Goal: Task Accomplishment & Management: Manage account settings

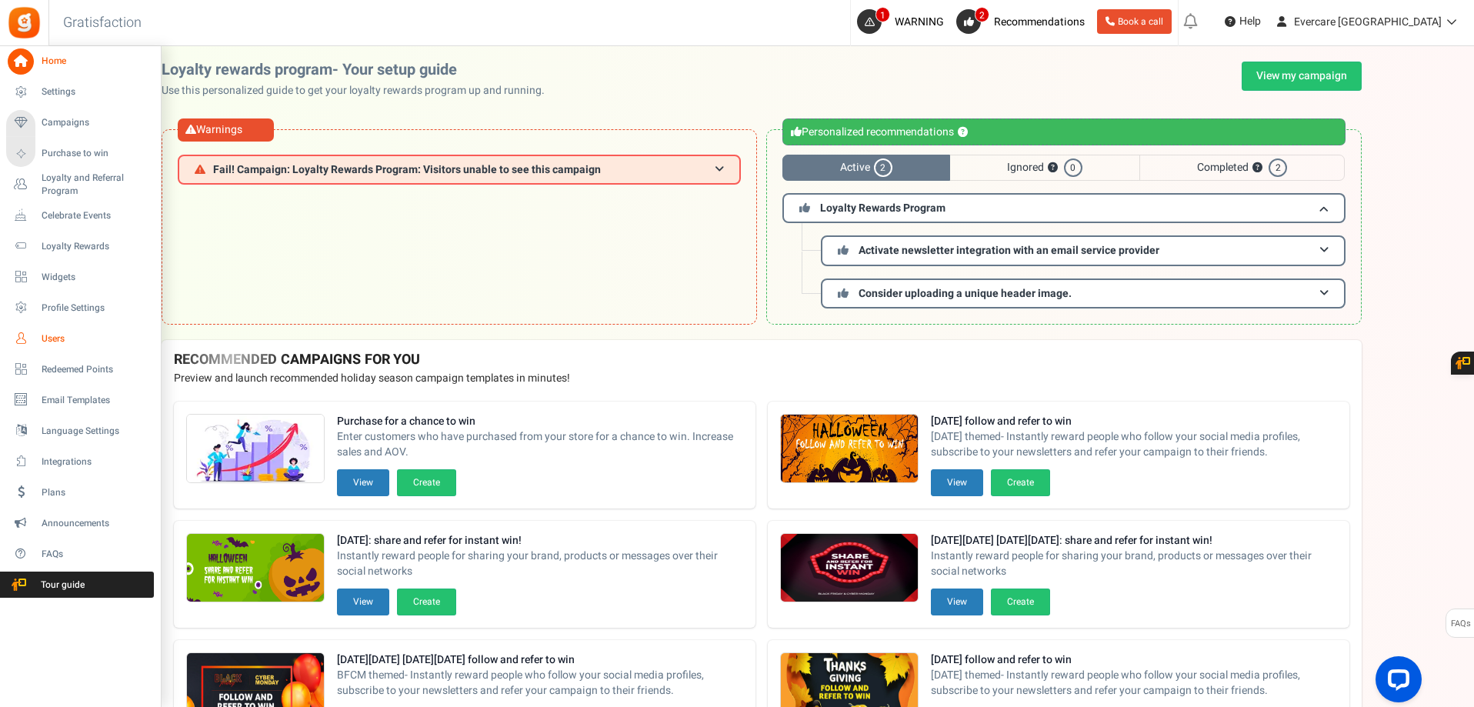
click at [53, 334] on span "Users" at bounding box center [96, 338] width 108 height 13
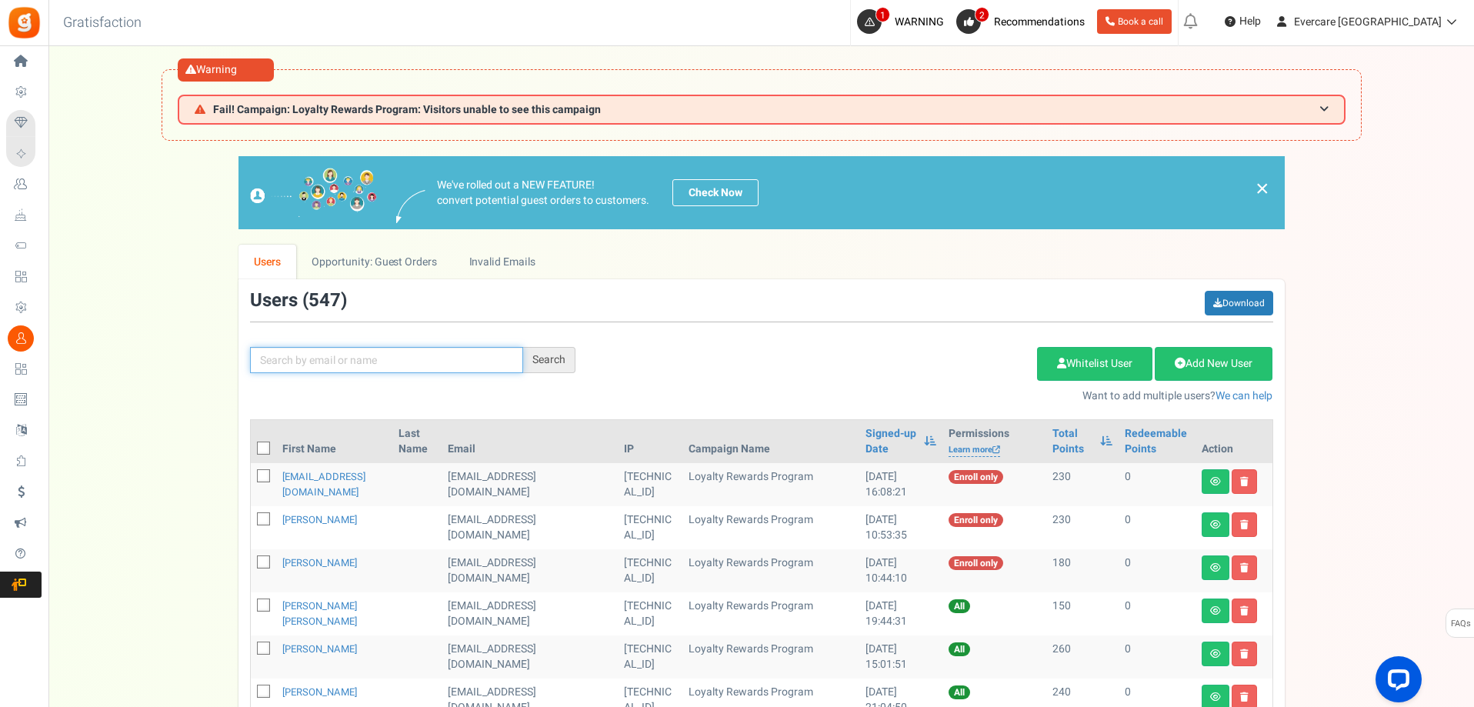
click at [322, 360] on input "text" at bounding box center [386, 360] width 273 height 26
type input "[PERSON_NAME]"
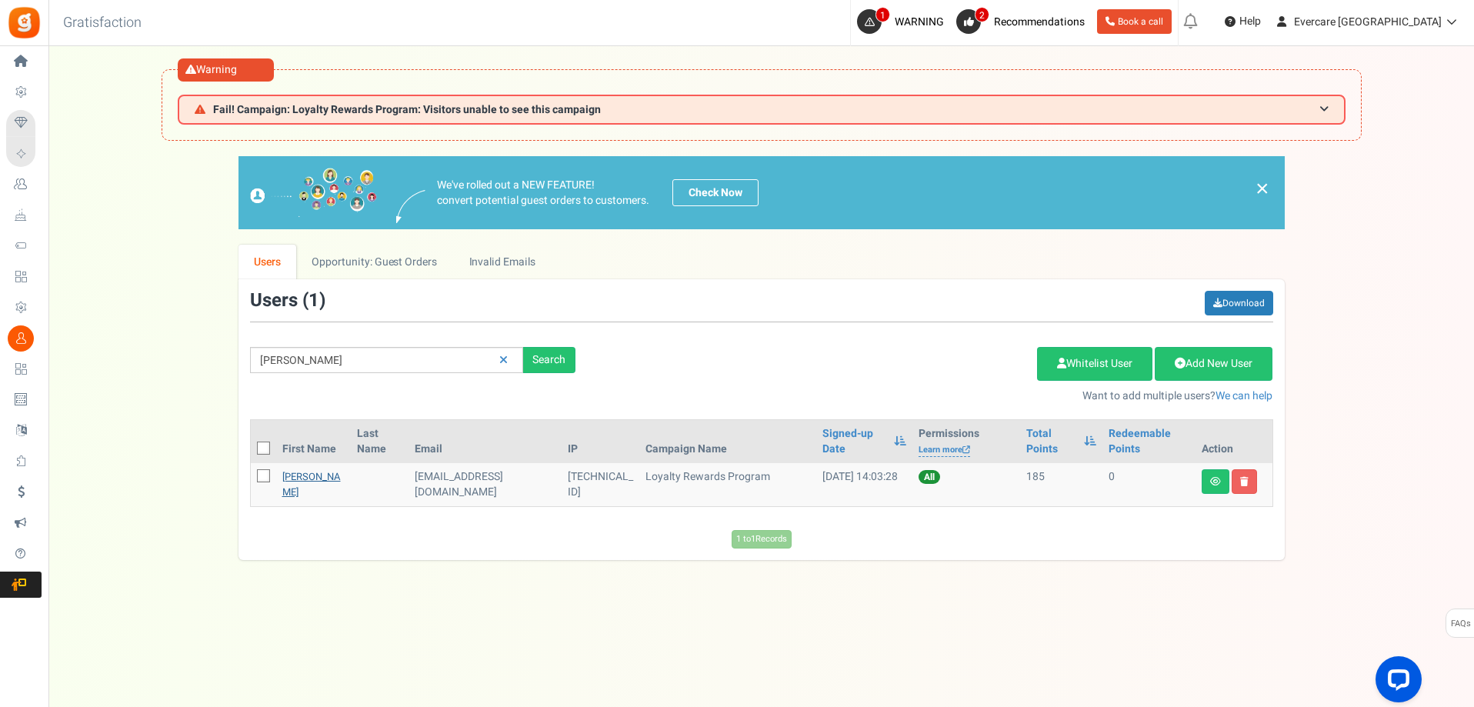
click at [295, 489] on link "[PERSON_NAME]" at bounding box center [311, 484] width 58 height 30
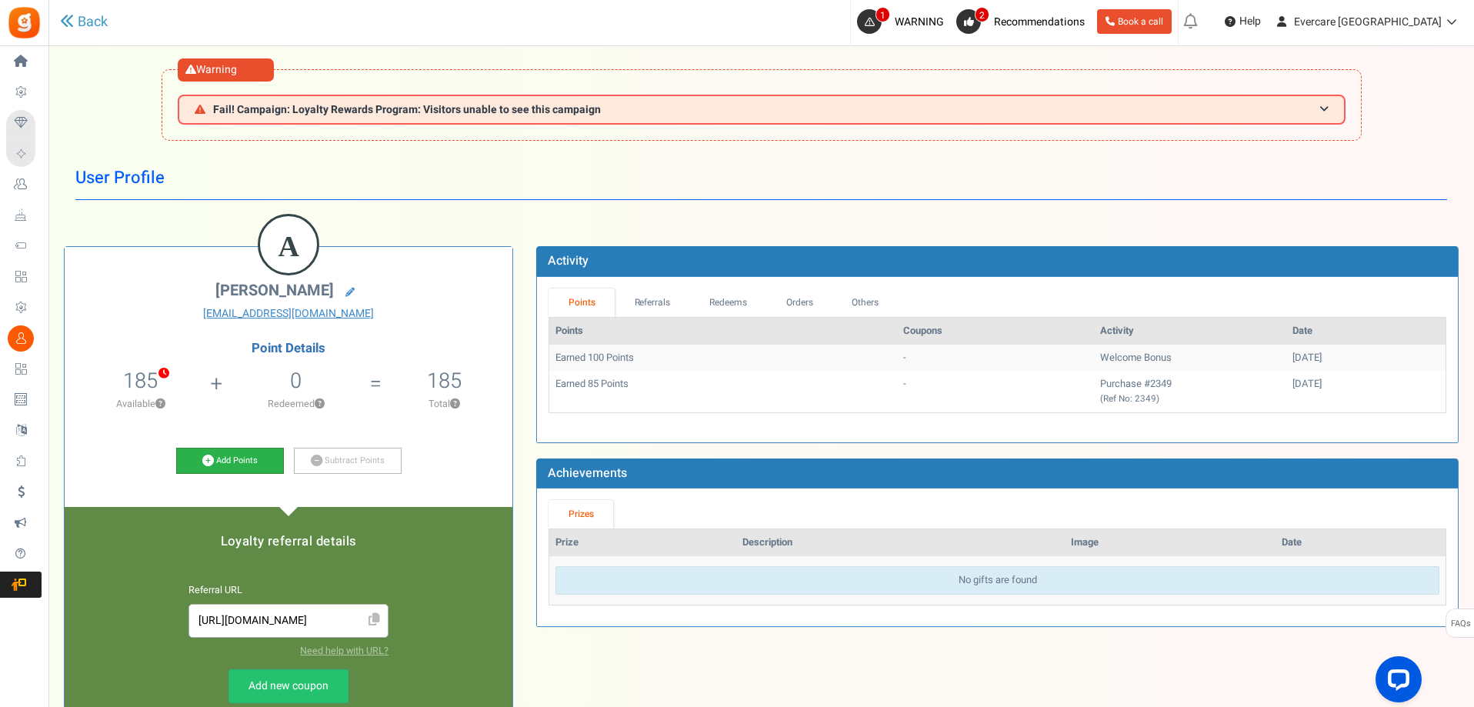
click at [246, 466] on link "Add Points" at bounding box center [230, 461] width 108 height 26
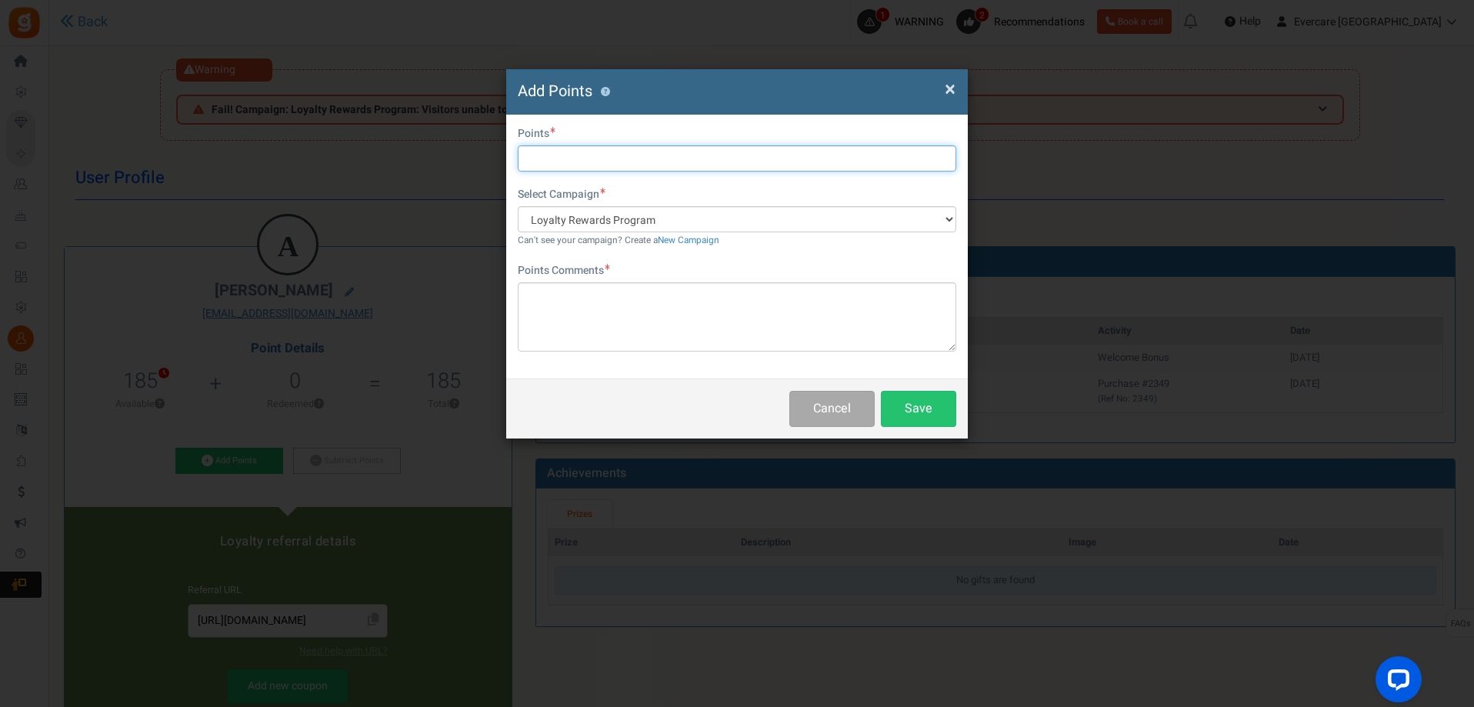
click at [557, 157] on input "text" at bounding box center [737, 158] width 439 height 26
type input "200"
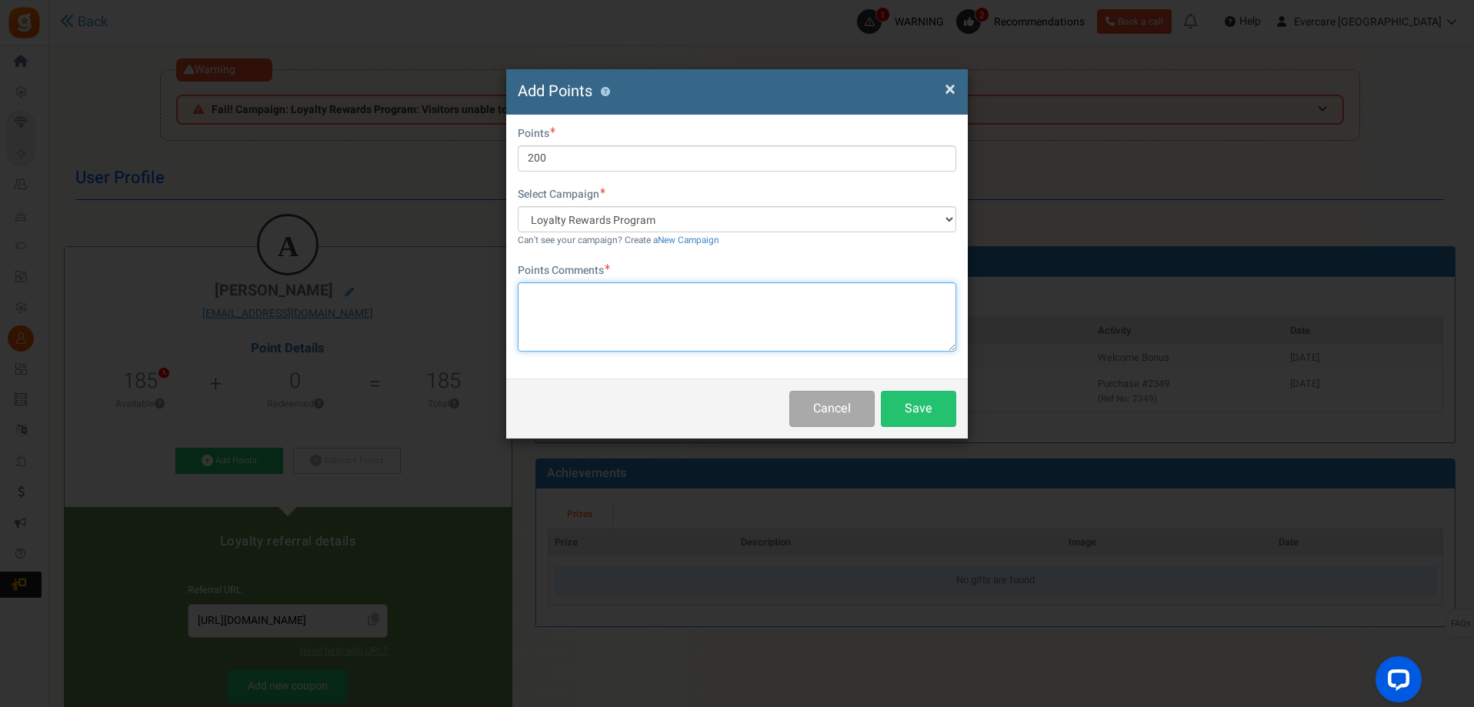
click at [637, 299] on textarea at bounding box center [737, 316] width 439 height 69
paste textarea "Provided product review/feedback"
type textarea "Provided product review/feedback"
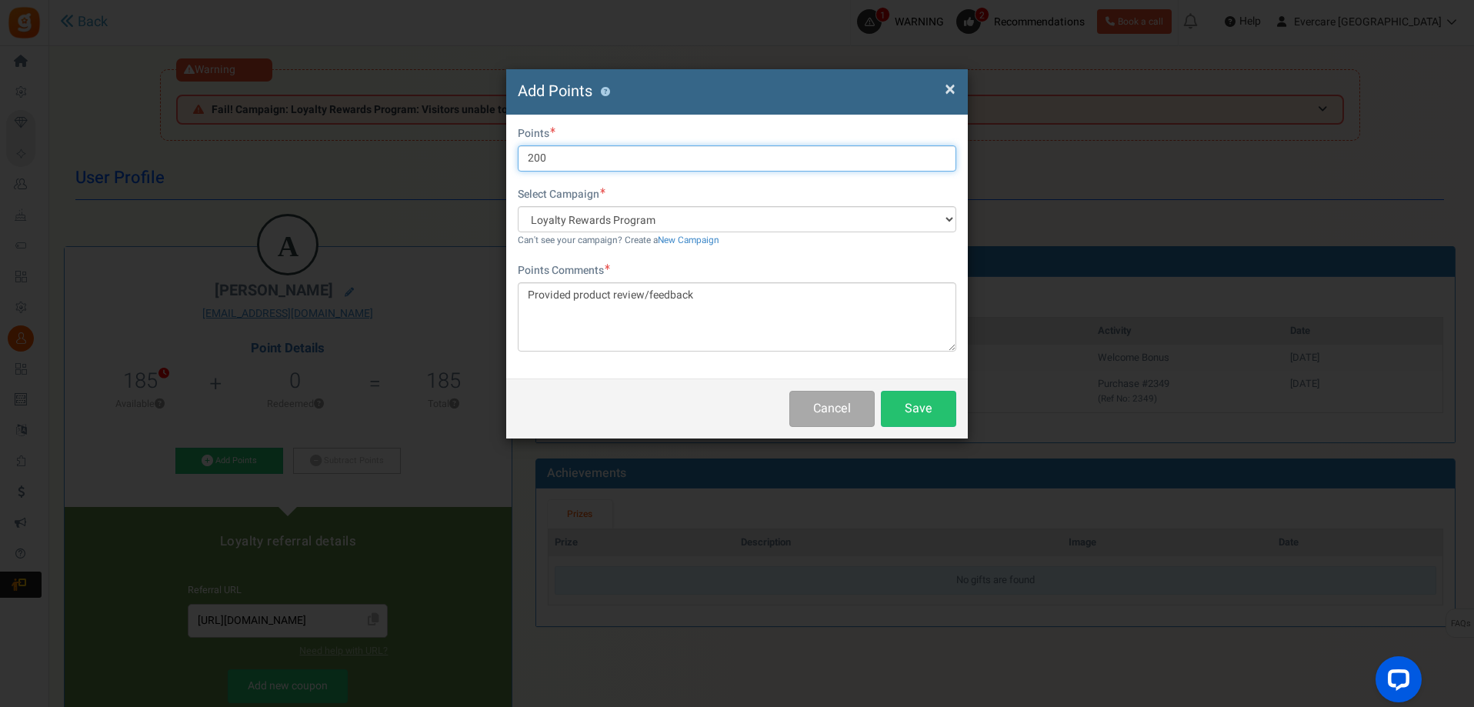
drag, startPoint x: 553, startPoint y: 161, endPoint x: 495, endPoint y: 154, distance: 58.1
click at [495, 154] on div "× Close Add Points ? First Name Last Name Email [EMAIL_ADDRESS][DOMAIN_NAME] Do…" at bounding box center [737, 353] width 1474 height 707
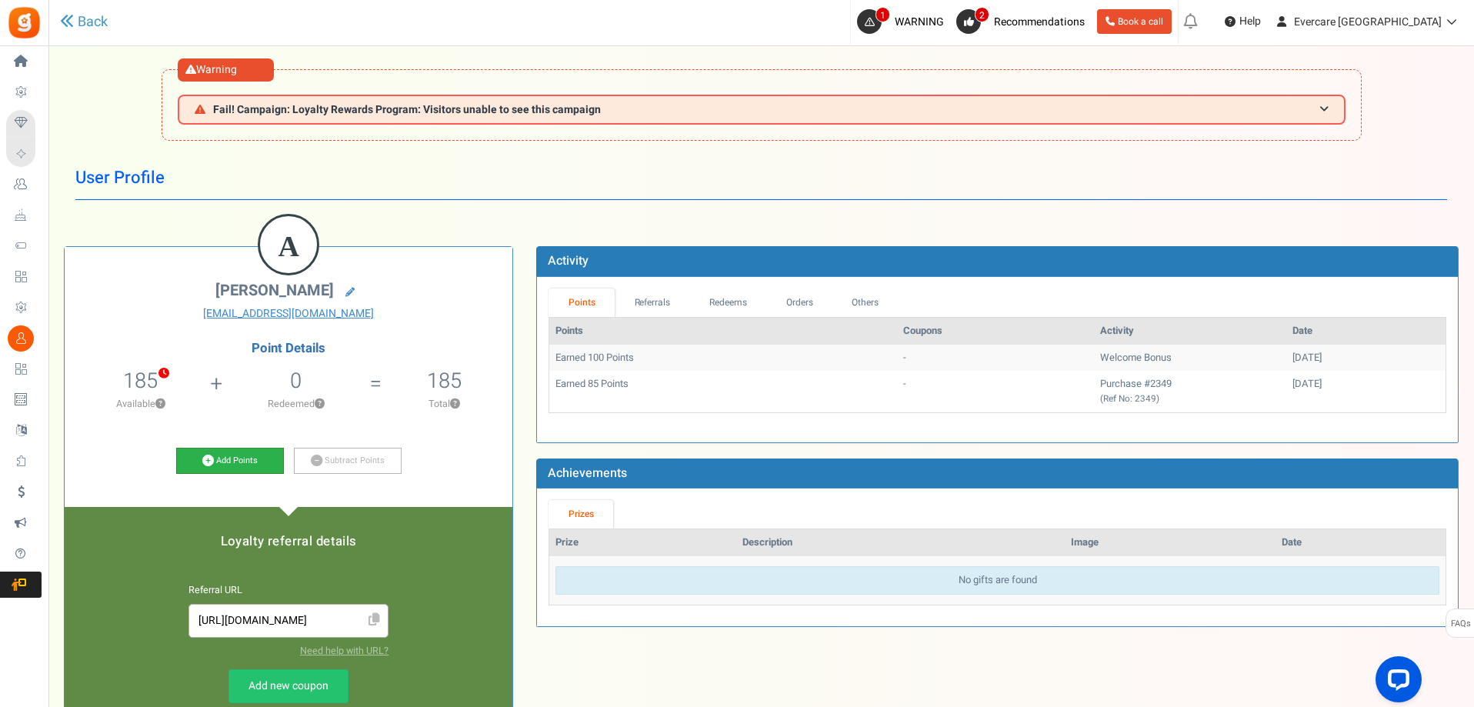
click at [259, 461] on link "Add Points" at bounding box center [230, 461] width 108 height 26
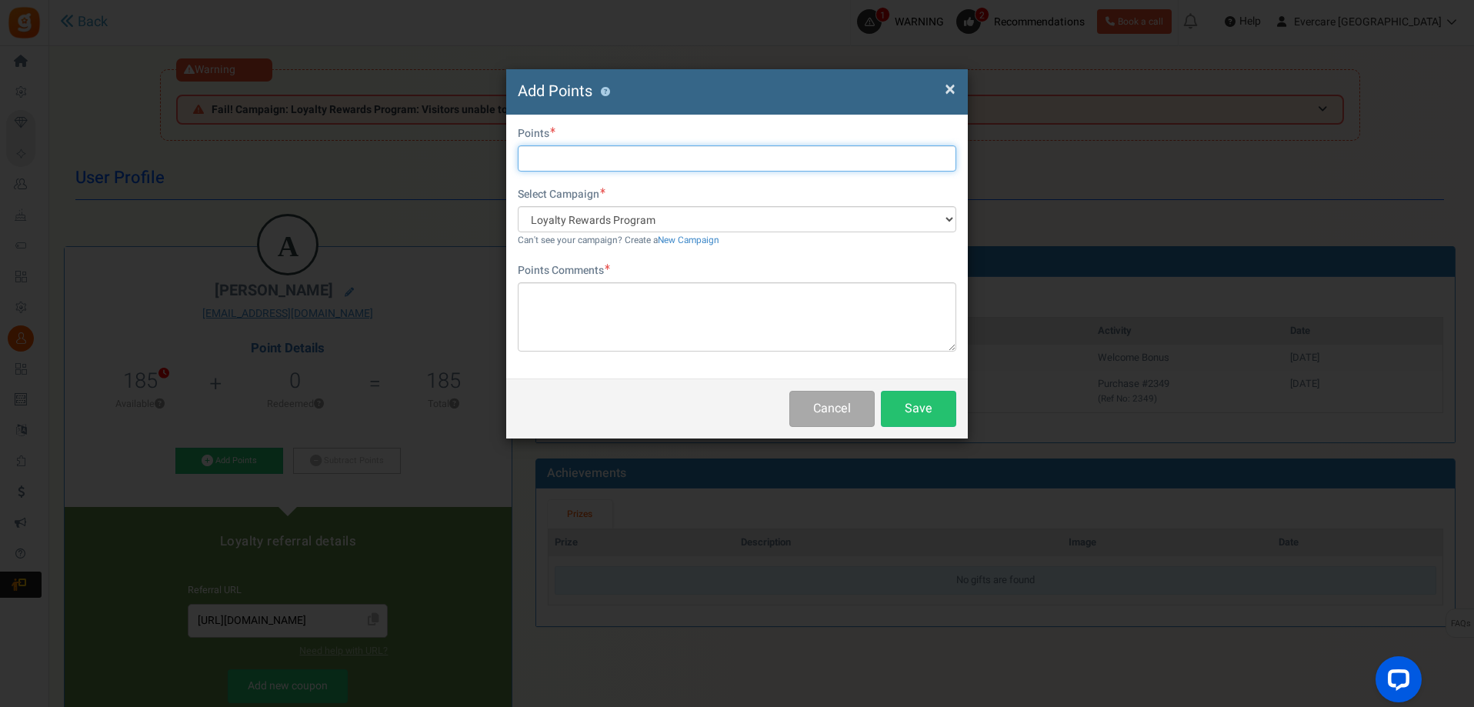
click at [589, 155] on input "text" at bounding box center [737, 158] width 439 height 26
type input "200"
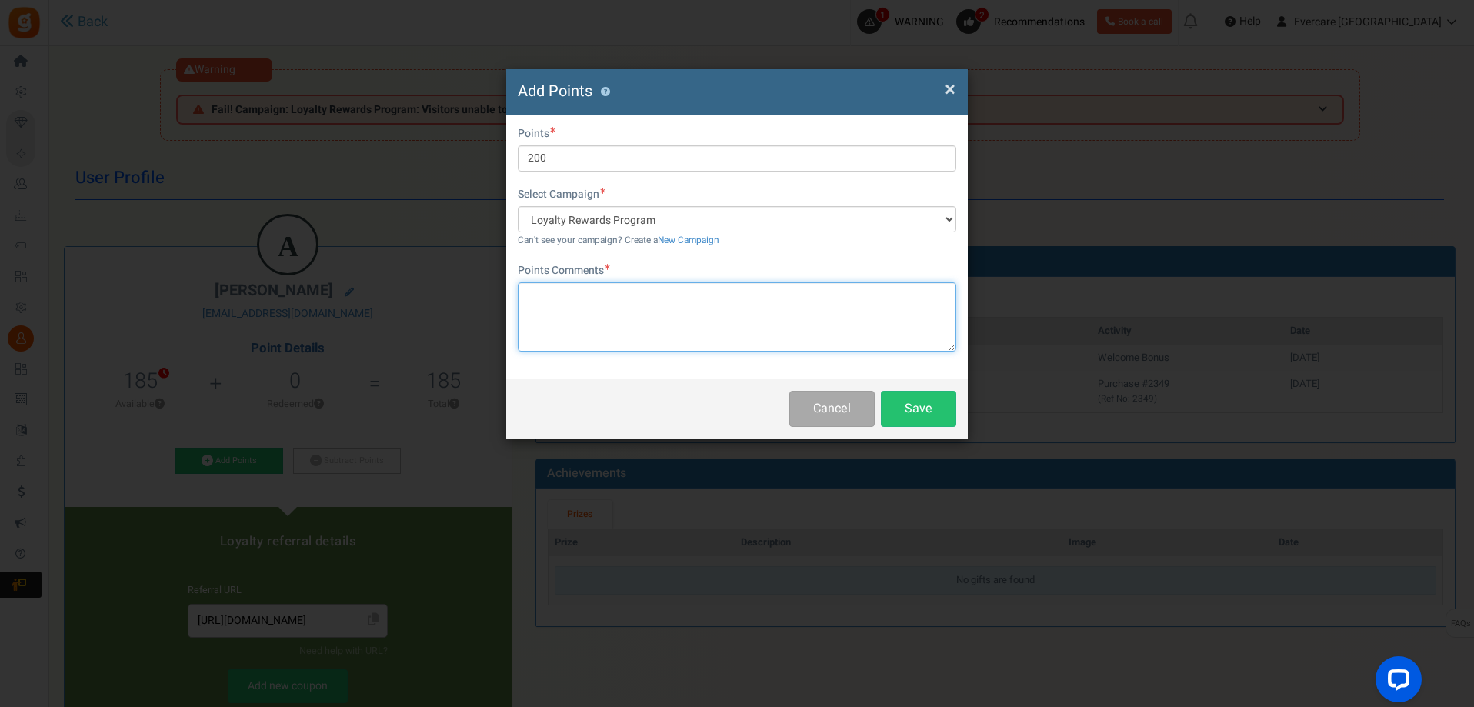
click at [586, 312] on textarea at bounding box center [737, 316] width 439 height 69
paste textarea "Provided product review/feedback"
type textarea "Provided product review/feedback"
click at [927, 419] on button "Save" at bounding box center [918, 409] width 75 height 36
